Goal: Task Accomplishment & Management: Manage account settings

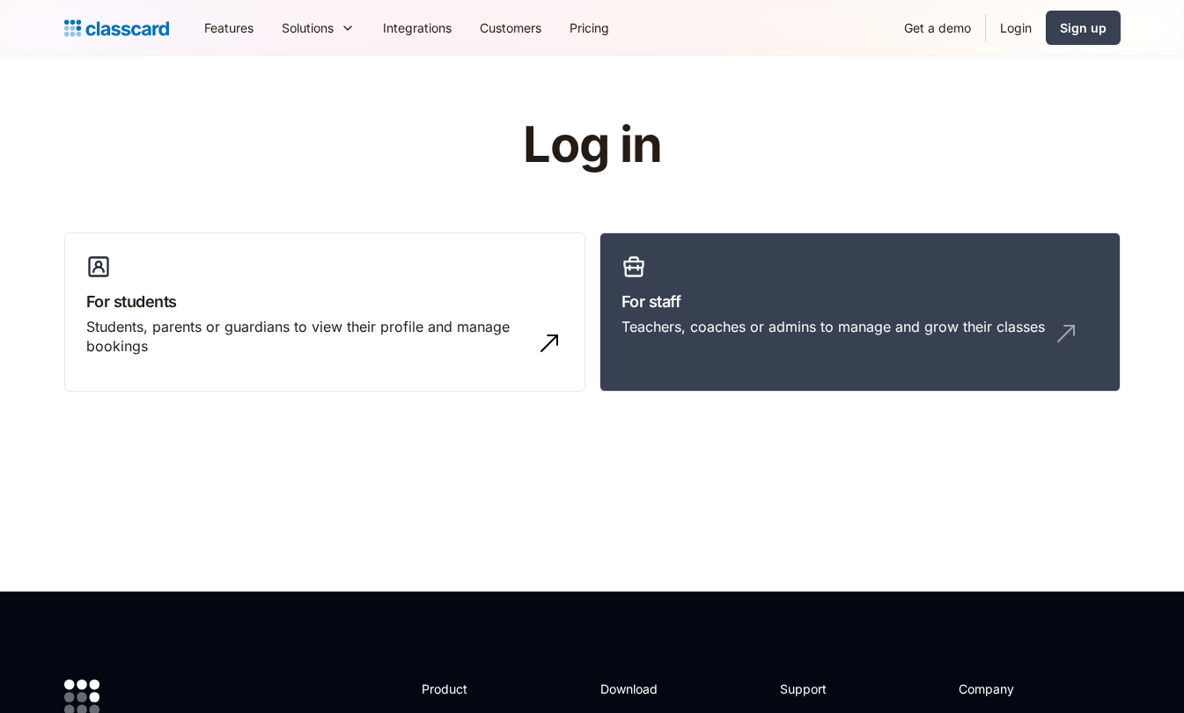
click at [1026, 30] on link "Login" at bounding box center [1016, 28] width 60 height 40
click at [1019, 33] on link "Login" at bounding box center [1016, 28] width 60 height 40
click at [1016, 26] on link "Login" at bounding box center [1016, 28] width 60 height 40
click at [1014, 27] on link "Login" at bounding box center [1016, 28] width 60 height 40
click at [787, 295] on h3 "For staff" at bounding box center [859, 302] width 477 height 24
